Goal: Check status

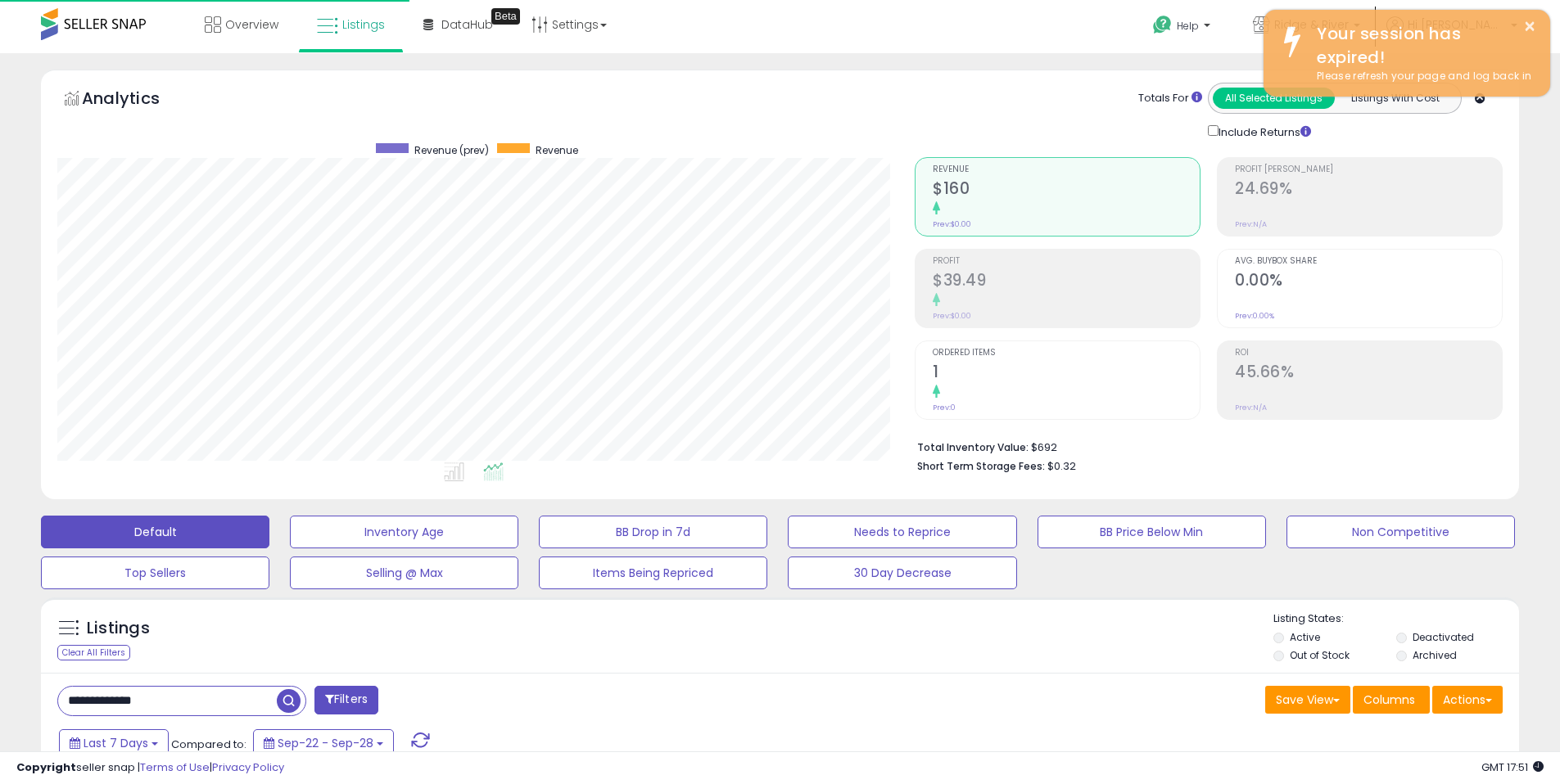
scroll to position [335, 857]
